Goal: Navigation & Orientation: Find specific page/section

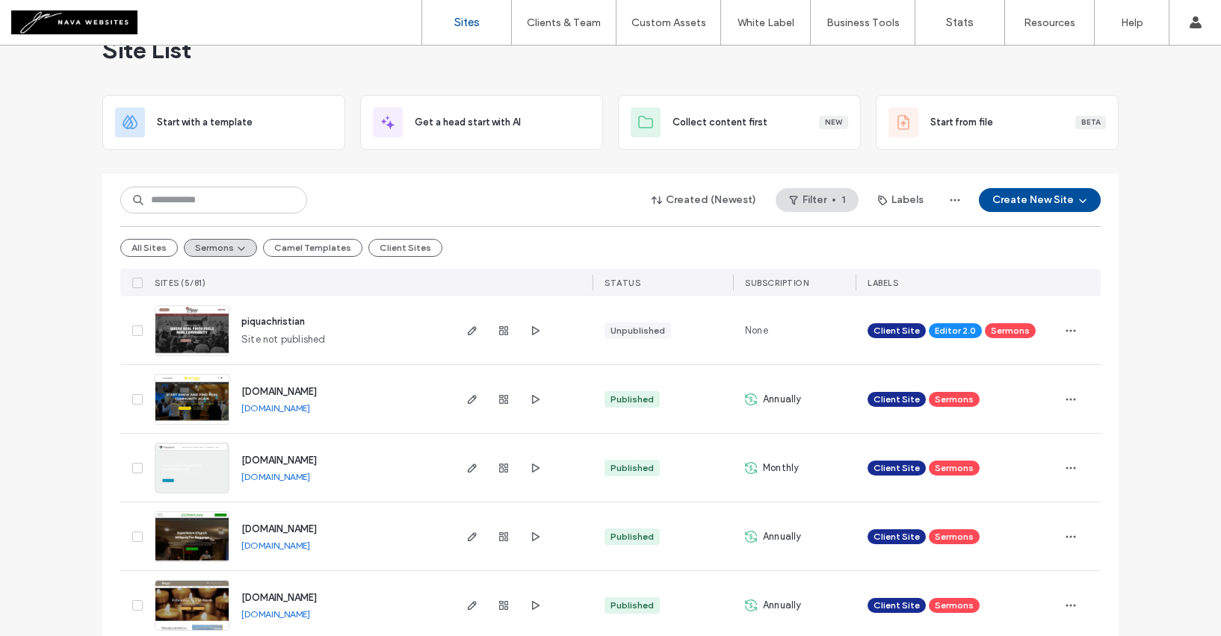
scroll to position [62, 0]
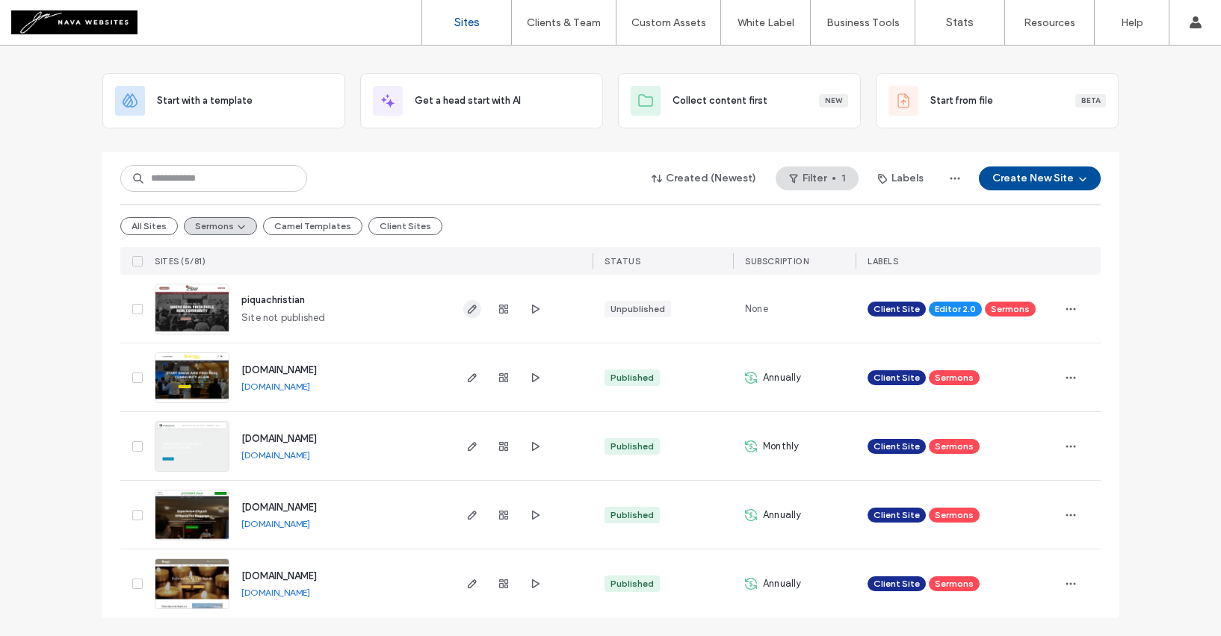
click at [466, 307] on icon "button" at bounding box center [472, 309] width 12 height 12
